Goal: Information Seeking & Learning: Learn about a topic

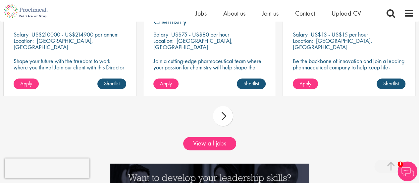
scroll to position [630, 0]
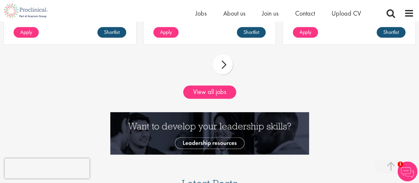
click at [224, 53] on div "prev next" at bounding box center [209, 65] width 419 height 29
click at [226, 60] on div "next" at bounding box center [223, 65] width 20 height 20
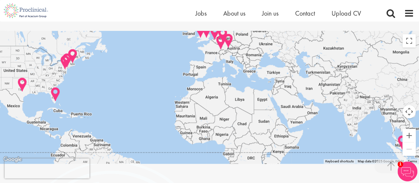
scroll to position [1380, 0]
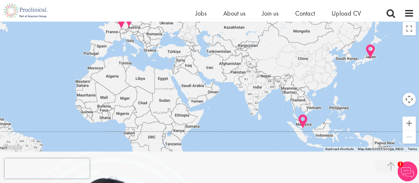
drag, startPoint x: 366, startPoint y: 86, endPoint x: 267, endPoint y: 78, distance: 99.8
click at [267, 78] on div at bounding box center [209, 85] width 419 height 133
drag, startPoint x: 255, startPoint y: 73, endPoint x: 270, endPoint y: 48, distance: 29.6
click at [269, 50] on div at bounding box center [209, 85] width 419 height 133
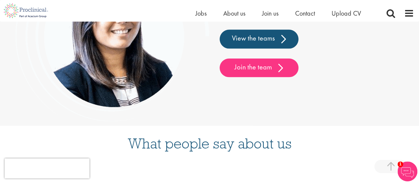
scroll to position [1613, 0]
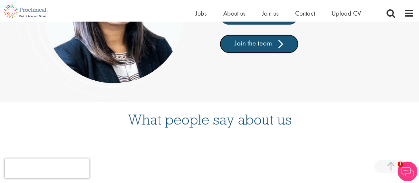
click at [273, 48] on link "Join the team" at bounding box center [259, 43] width 79 height 19
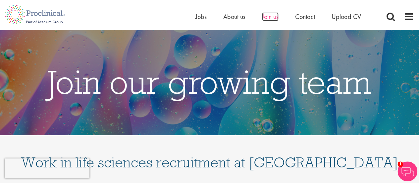
click at [271, 16] on span "Join us" at bounding box center [270, 16] width 17 height 9
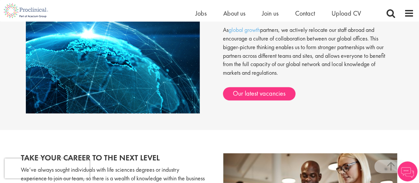
scroll to position [597, 0]
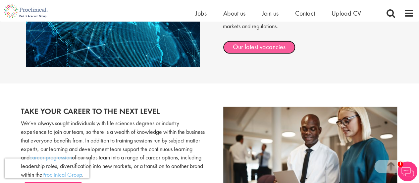
click at [263, 47] on link "Our latest vacancies" at bounding box center [259, 46] width 73 height 13
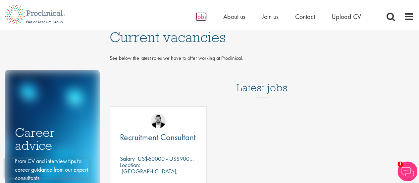
click at [204, 17] on span "Jobs" at bounding box center [201, 16] width 11 height 9
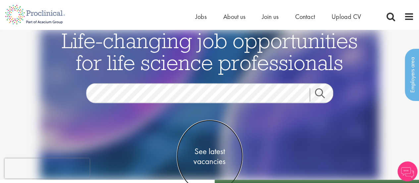
click at [212, 149] on span "See latest vacancies" at bounding box center [210, 156] width 66 height 20
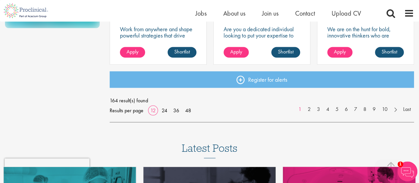
scroll to position [630, 0]
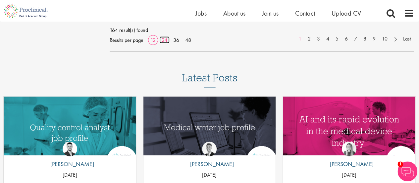
click at [166, 38] on link "24" at bounding box center [164, 39] width 10 height 7
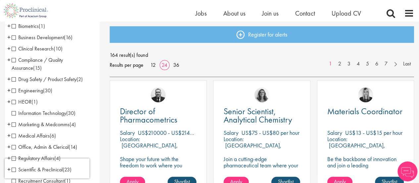
scroll to position [99, 0]
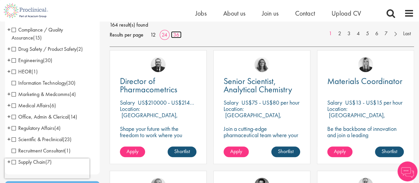
click at [174, 37] on link "36" at bounding box center [176, 34] width 11 height 7
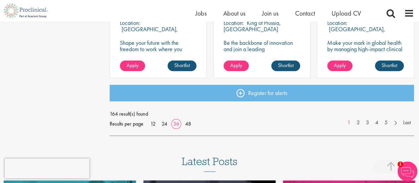
scroll to position [1559, 0]
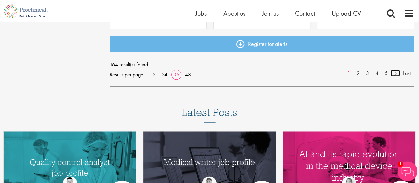
click at [395, 72] on link at bounding box center [396, 73] width 10 height 7
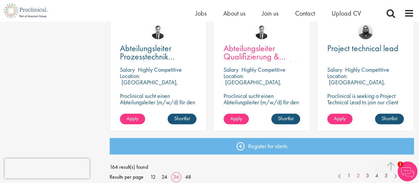
scroll to position [1492, 0]
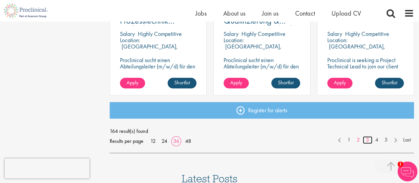
click at [369, 139] on link "3" at bounding box center [368, 140] width 10 height 8
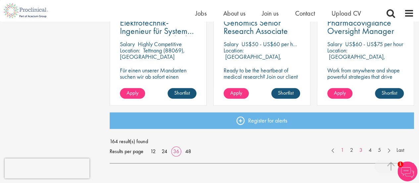
scroll to position [1525, 0]
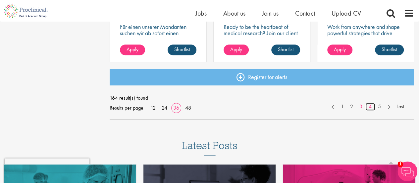
click at [373, 105] on link "4" at bounding box center [371, 107] width 10 height 8
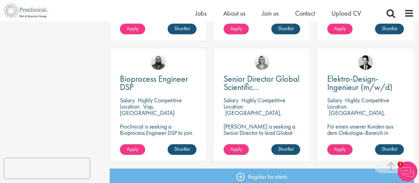
scroll to position [1492, 0]
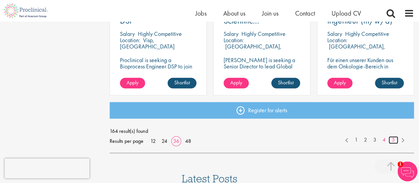
click at [392, 140] on link "5" at bounding box center [394, 140] width 10 height 8
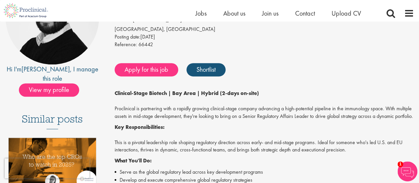
scroll to position [66, 0]
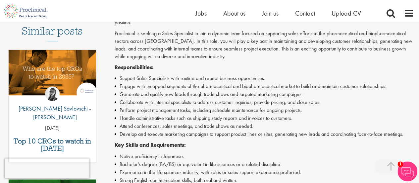
scroll to position [133, 0]
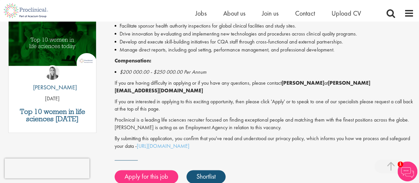
scroll to position [365, 0]
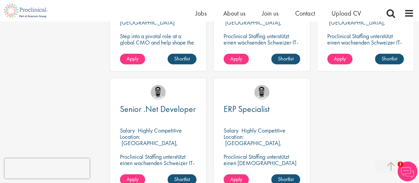
scroll to position [796, 0]
